Goal: Transaction & Acquisition: Book appointment/travel/reservation

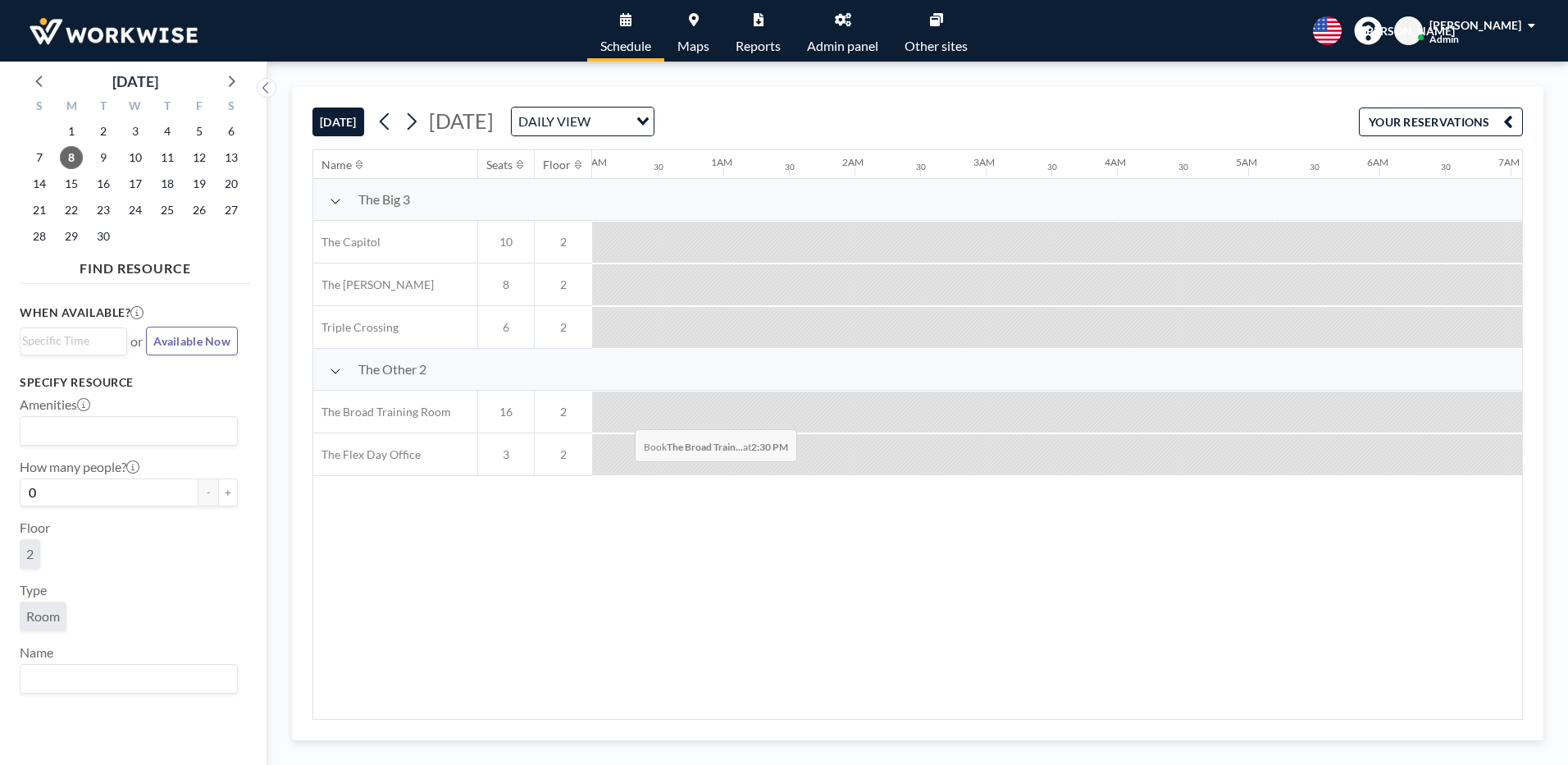
scroll to position [0, 1925]
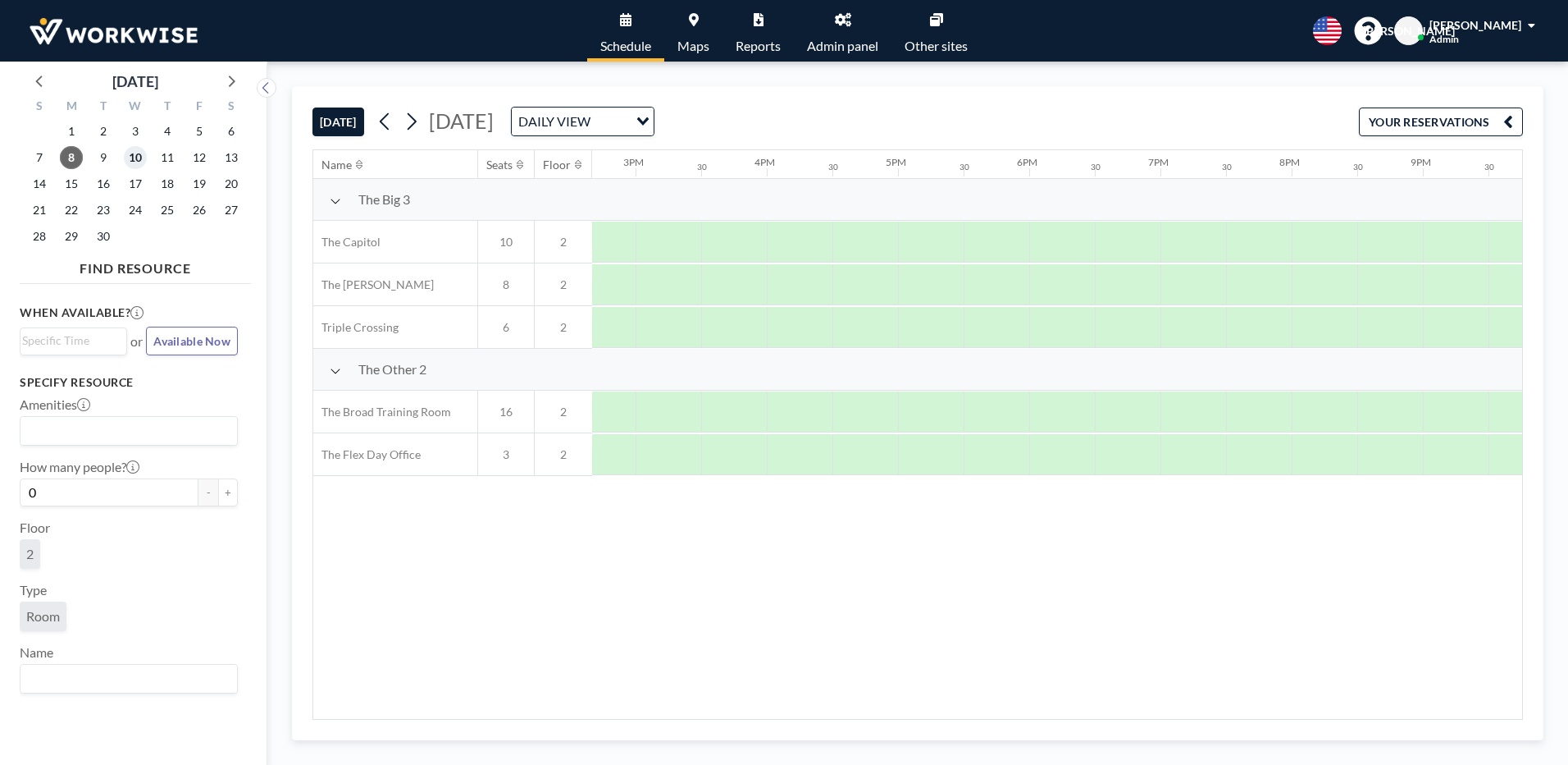
click at [130, 161] on span "10" at bounding box center [136, 158] width 23 height 23
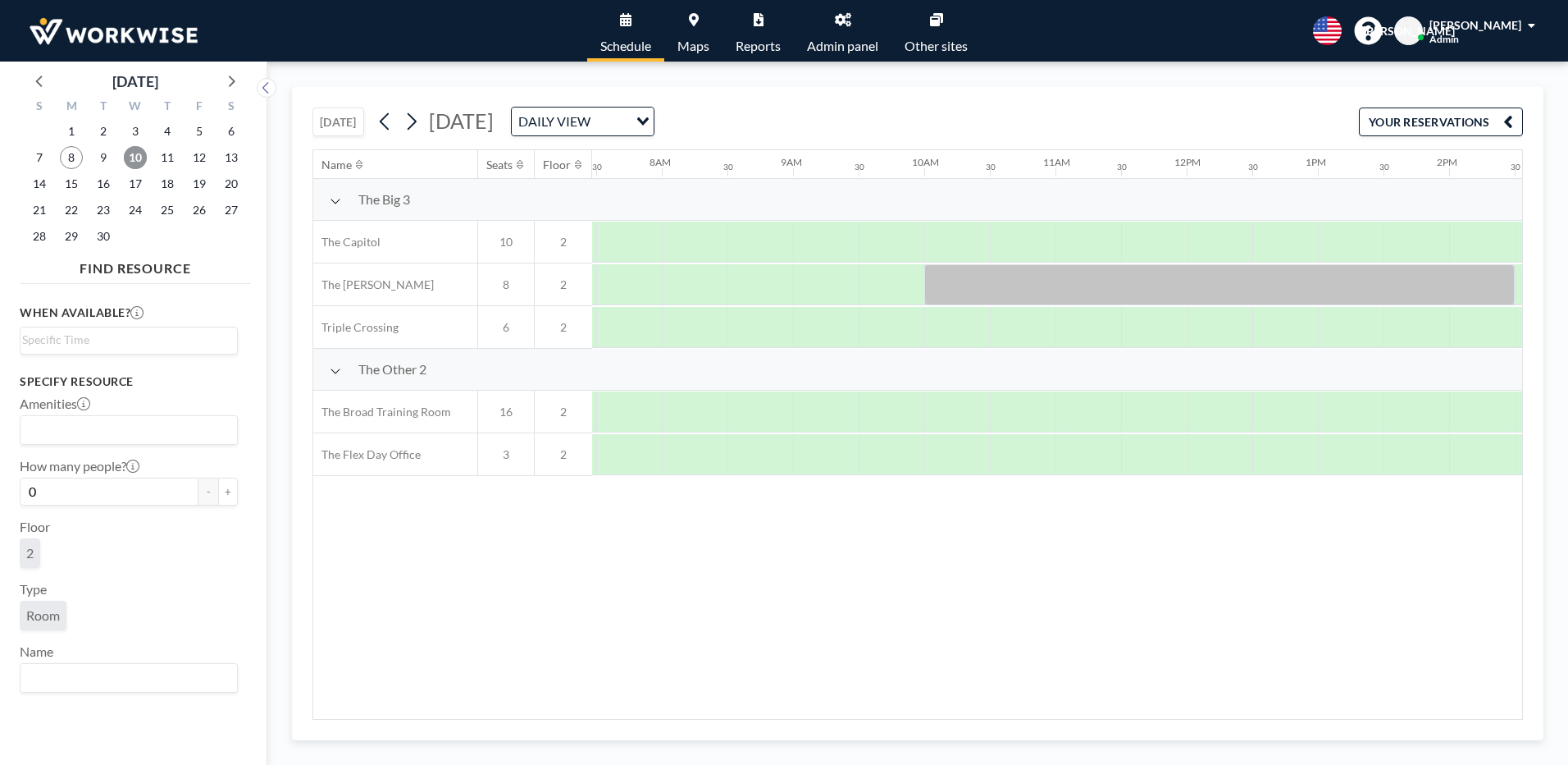
scroll to position [0, 985]
click at [964, 328] on div at bounding box center [952, 327] width 65 height 41
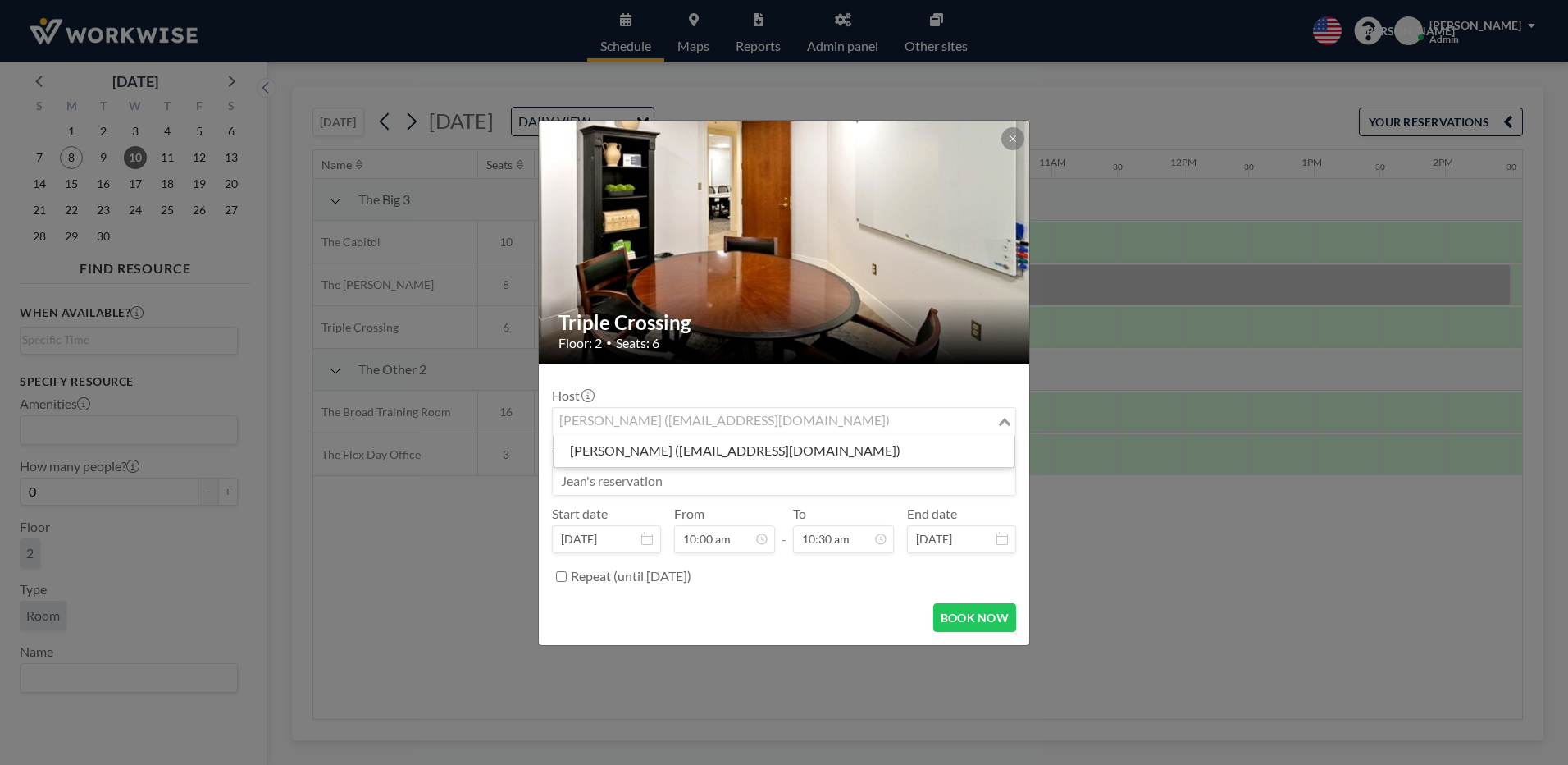
click at [843, 428] on input "Search for option" at bounding box center [774, 421] width 440 height 21
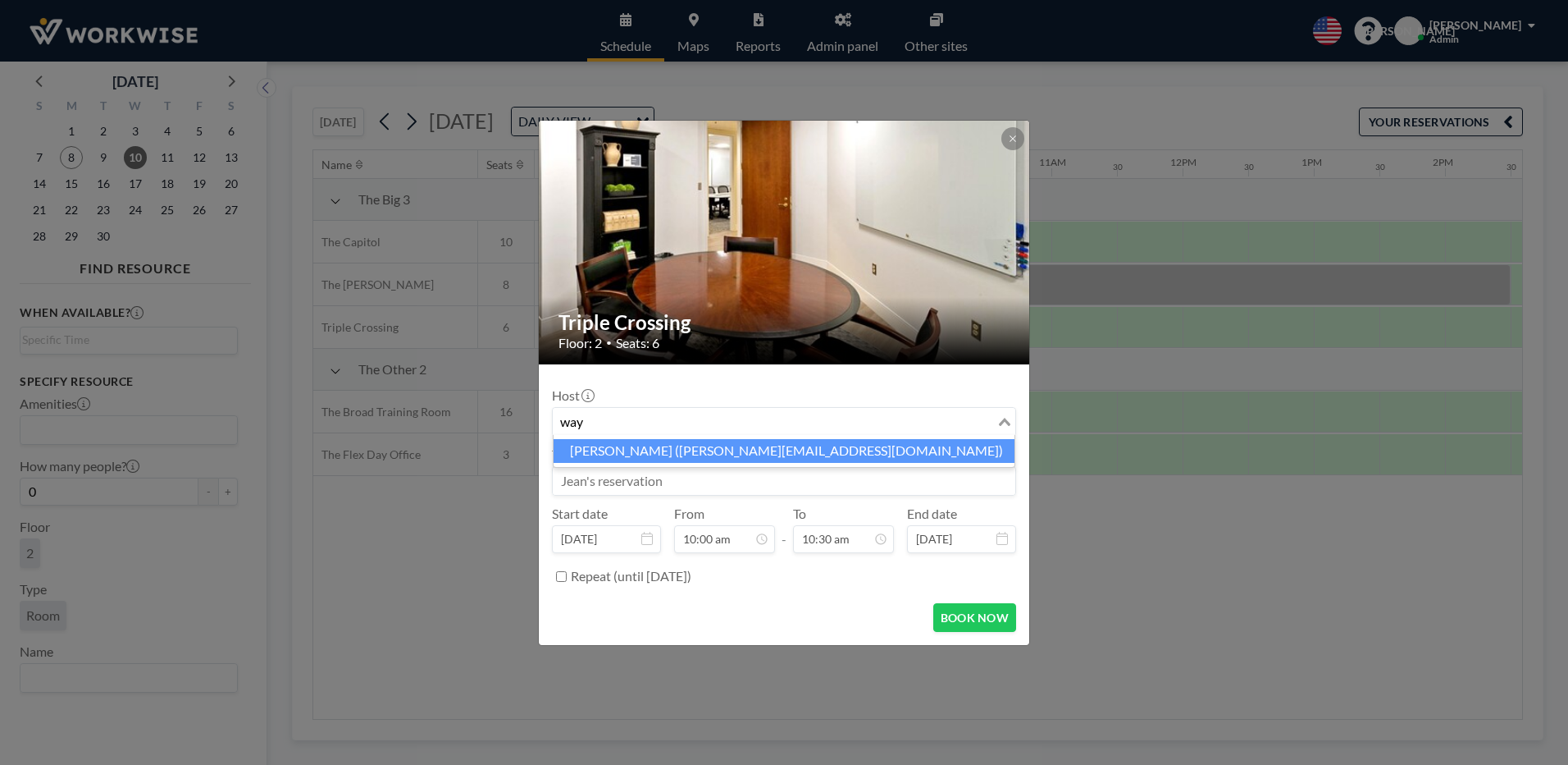
click at [577, 453] on li "[PERSON_NAME] ([PERSON_NAME][EMAIL_ADDRESS][DOMAIN_NAME])" at bounding box center [784, 451] width 461 height 24
type input "way"
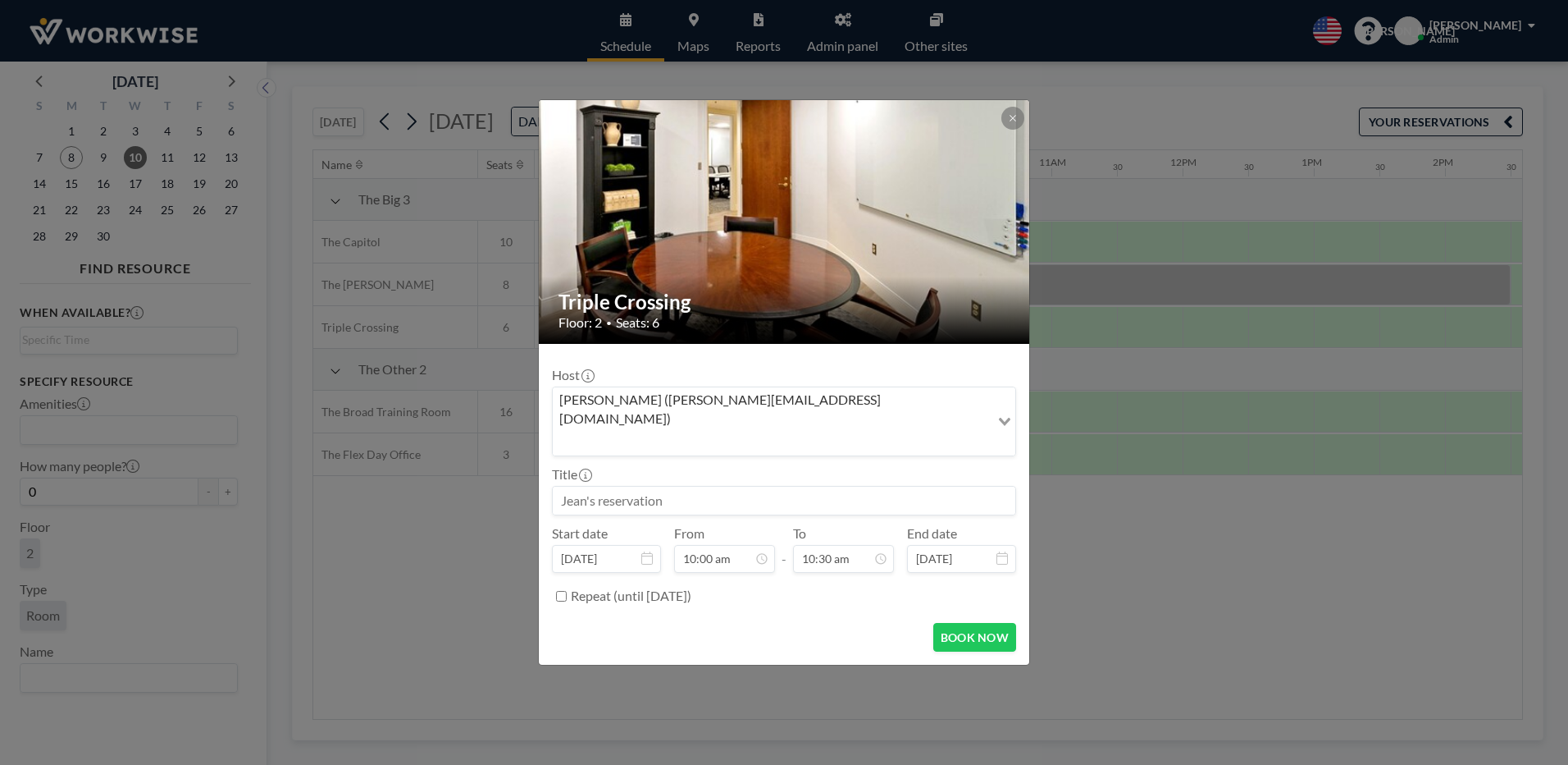
click at [564, 493] on input at bounding box center [784, 500] width 463 height 28
type input "[PERSON_NAME]'s reservation"
click at [754, 389] on div "11:00 am" at bounding box center [805, 403] width 192 height 29
type input "11:00 am"
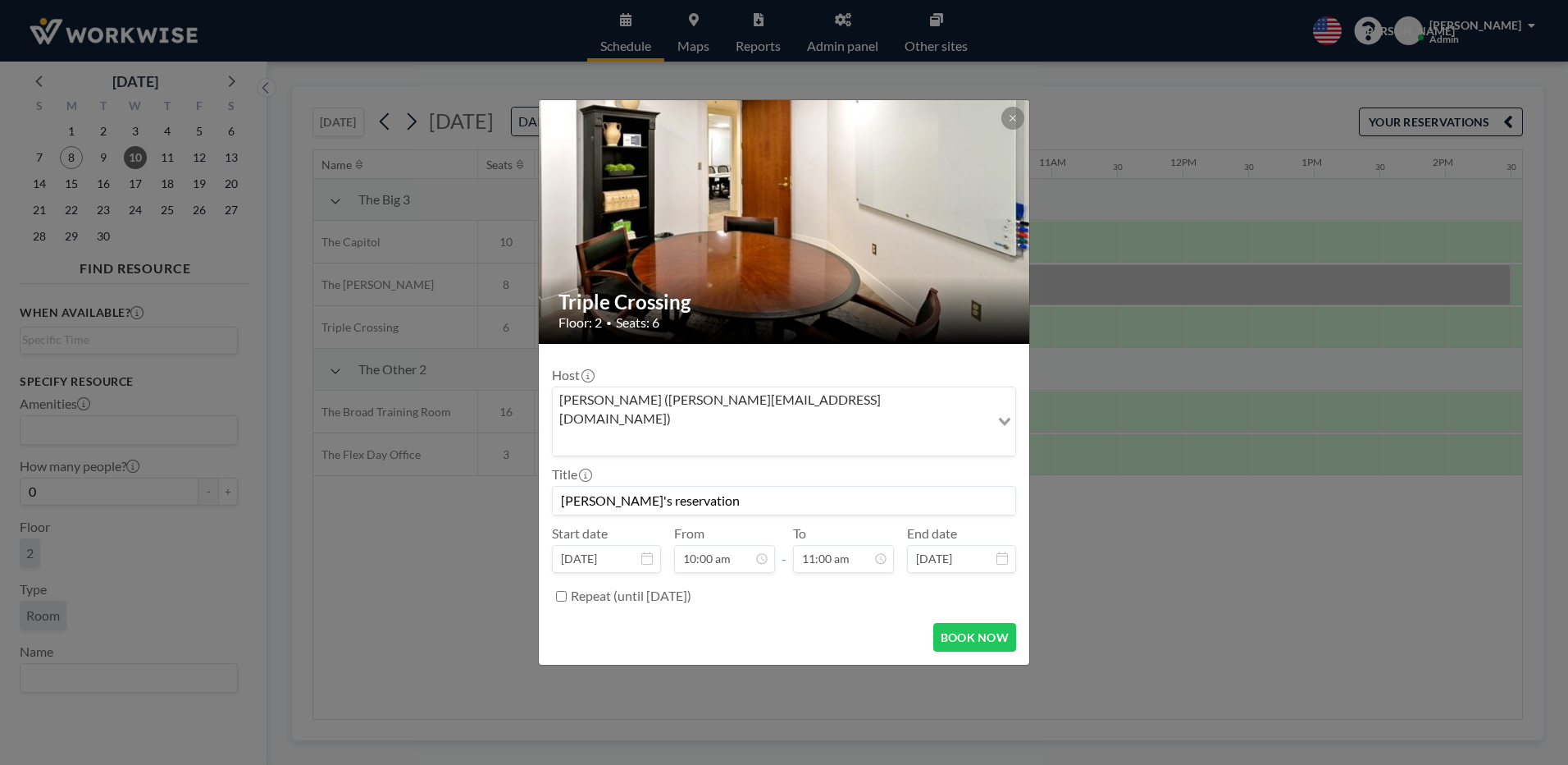
scroll to position [585, 0]
click at [990, 623] on button "BOOK NOW" at bounding box center [974, 637] width 83 height 28
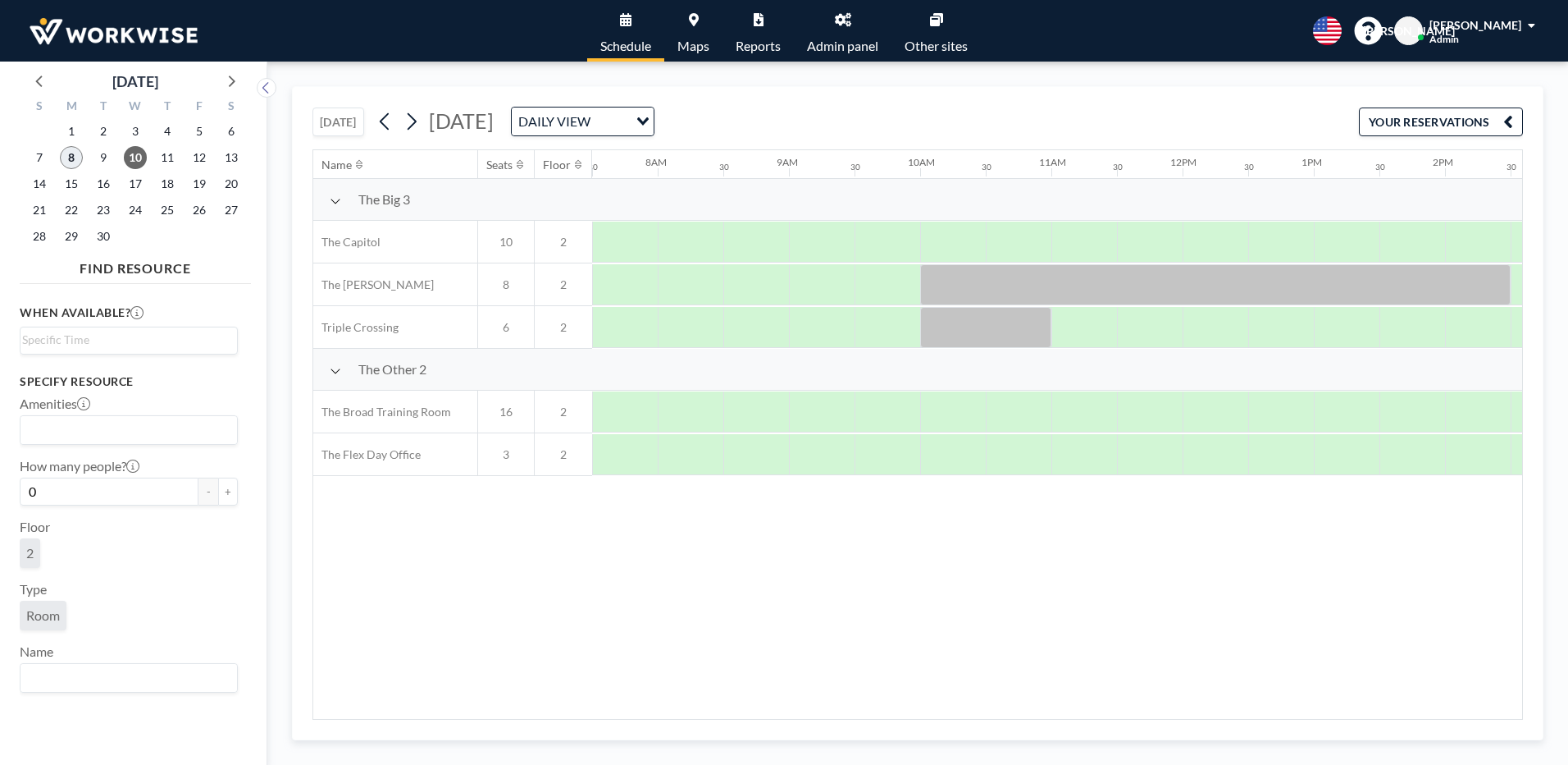
click at [75, 160] on span "8" at bounding box center [71, 158] width 23 height 23
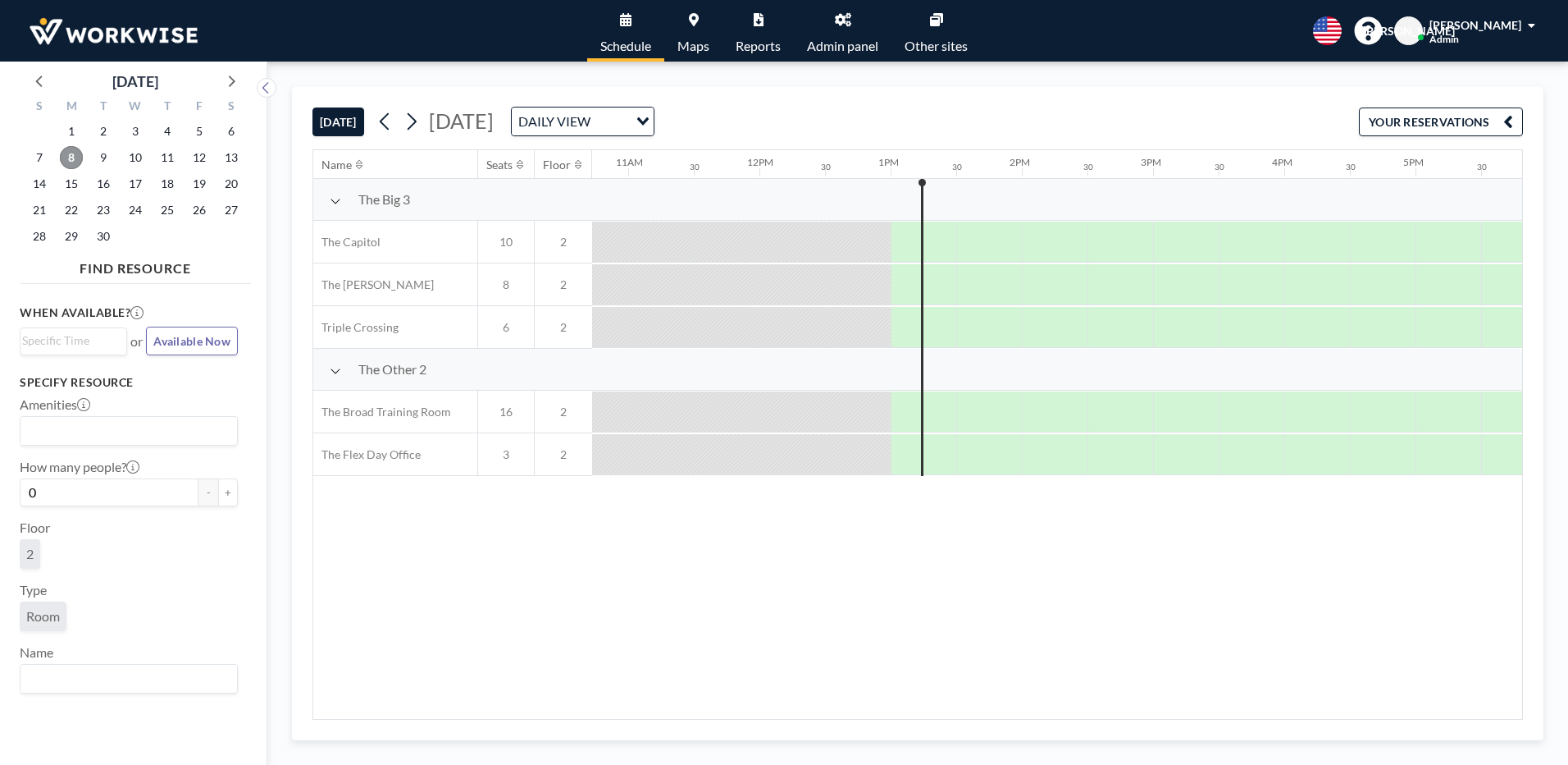
scroll to position [0, 1640]
